Goal: Navigation & Orientation: Find specific page/section

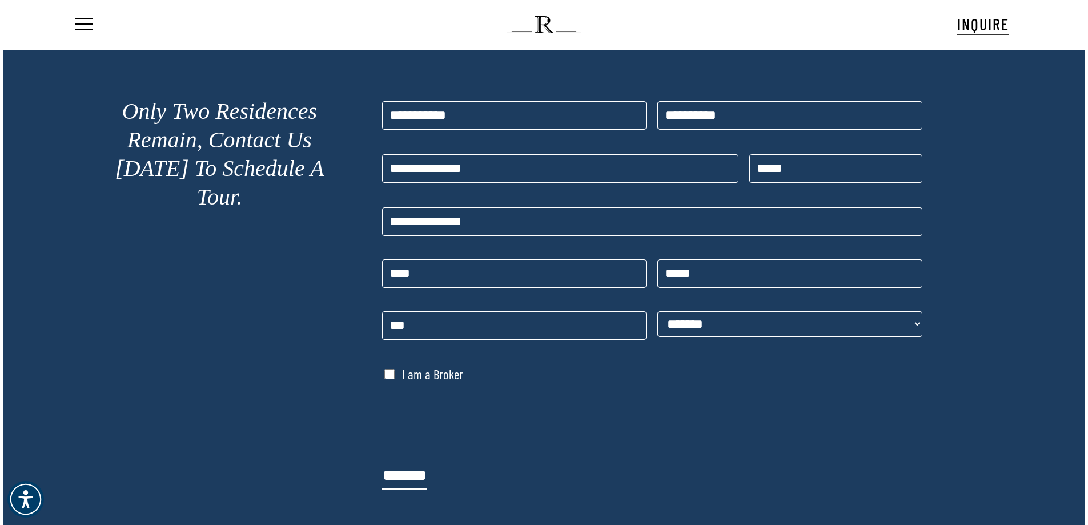
click at [94, 28] on nav "Menu" at bounding box center [90, 24] width 35 height 49
click at [79, 27] on span "Navigation Menu" at bounding box center [84, 25] width 13 height 16
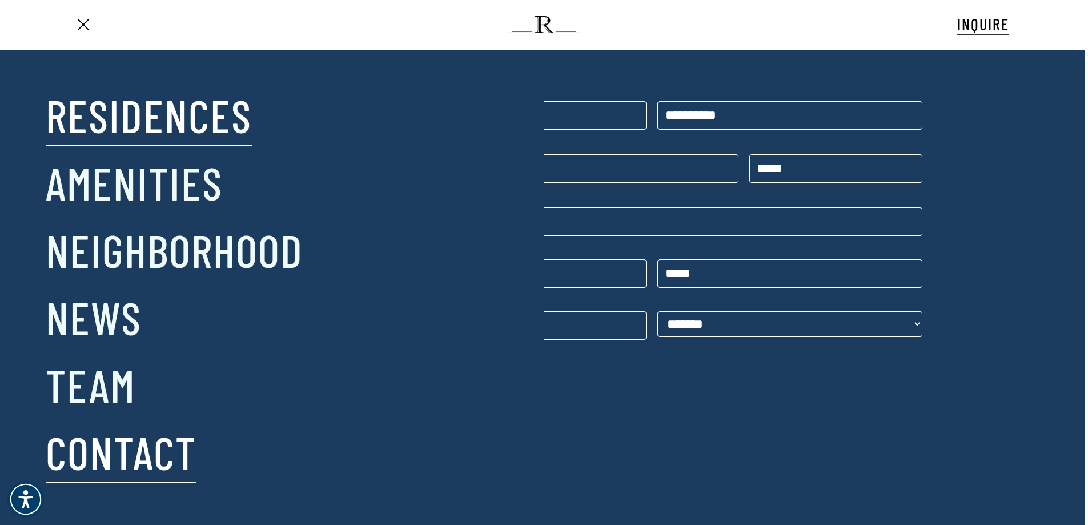
click at [156, 115] on link "Residences" at bounding box center [149, 114] width 206 height 59
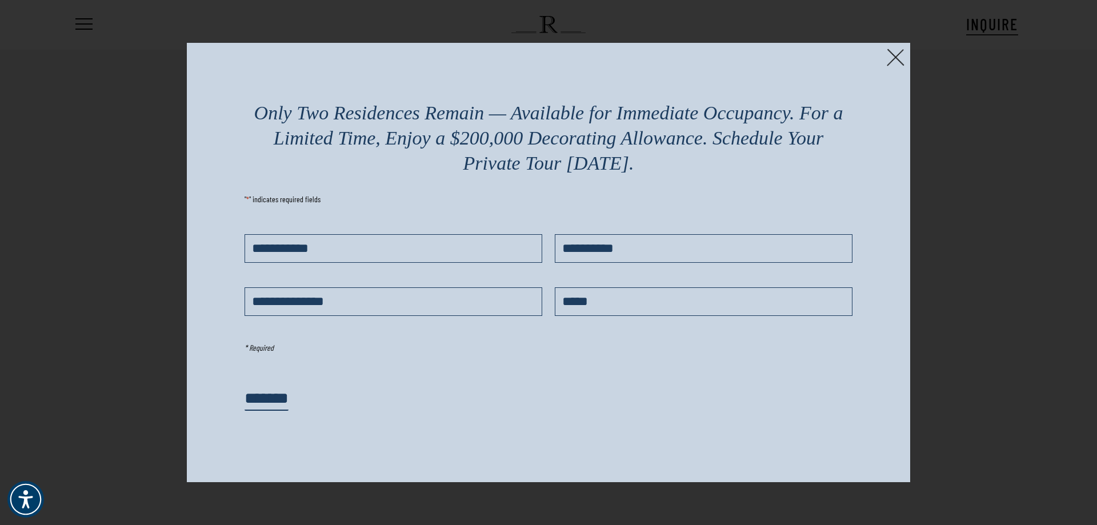
click at [891, 59] on img at bounding box center [896, 58] width 18 height 18
